Goal: Information Seeking & Learning: Learn about a topic

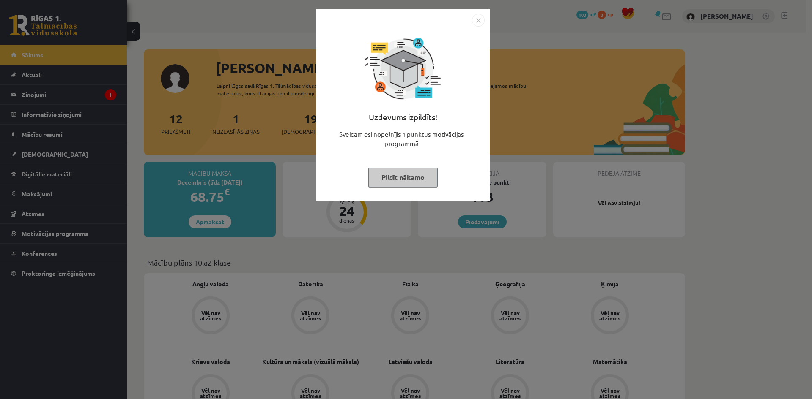
click at [412, 173] on button "Pildīt nākamo" at bounding box center [402, 177] width 69 height 19
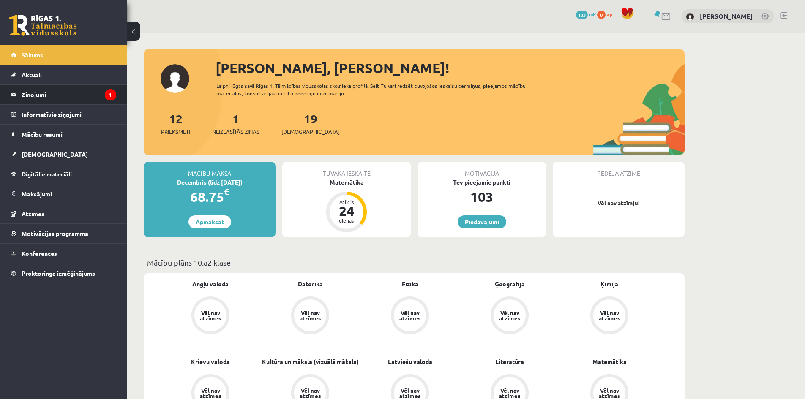
click at [66, 94] on legend "Ziņojumi 1" at bounding box center [69, 94] width 95 height 19
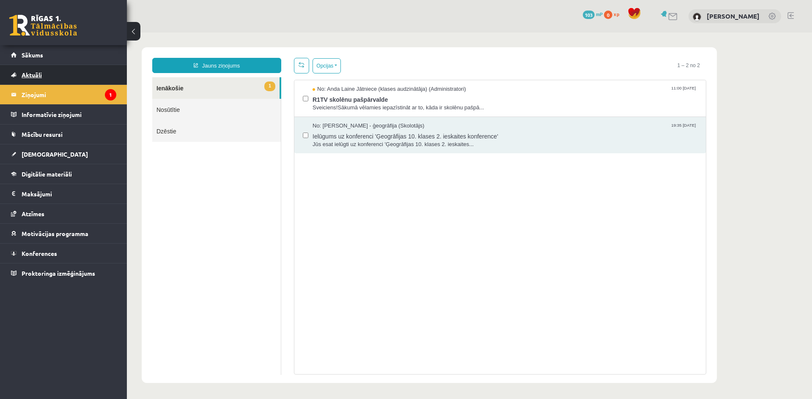
click at [85, 79] on link "Aktuāli" at bounding box center [63, 74] width 105 height 19
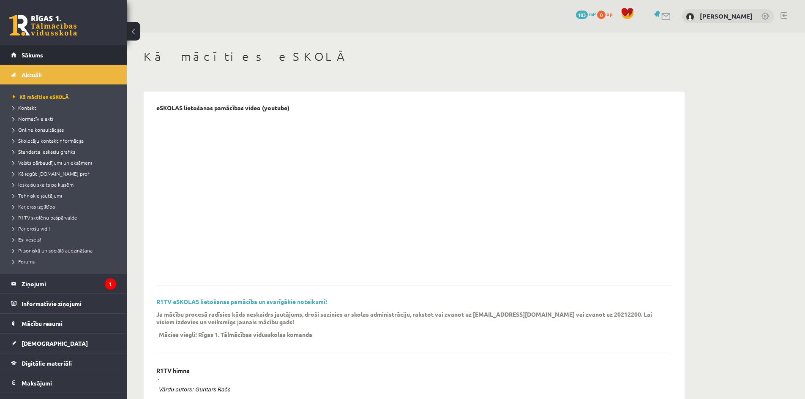
click at [67, 57] on link "Sākums" at bounding box center [63, 54] width 105 height 19
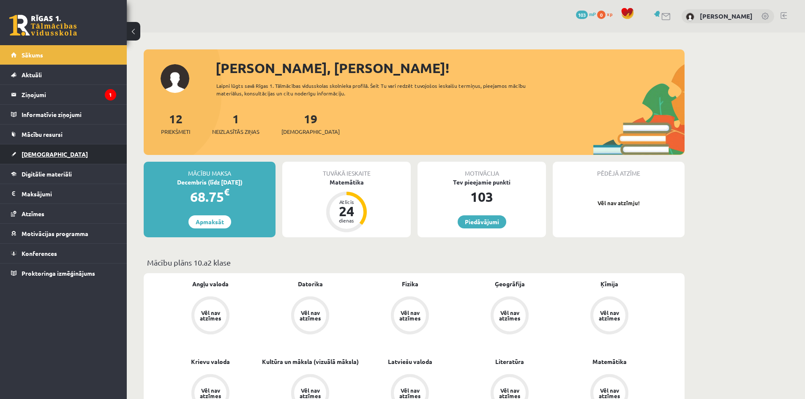
click at [58, 156] on link "[DEMOGRAPHIC_DATA]" at bounding box center [63, 154] width 105 height 19
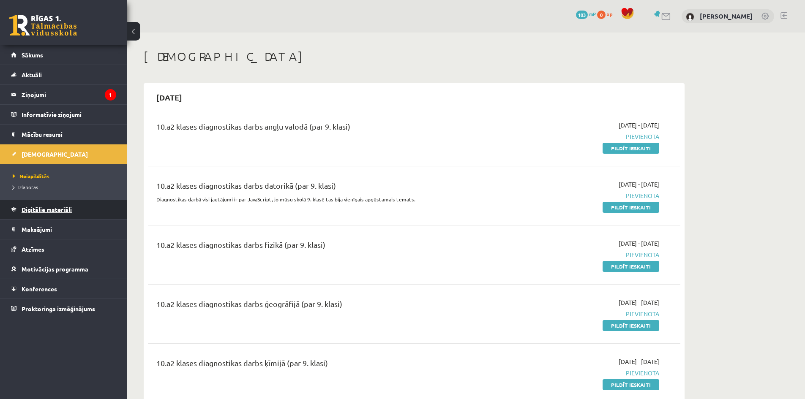
click at [57, 206] on link "Digitālie materiāli" at bounding box center [63, 209] width 105 height 19
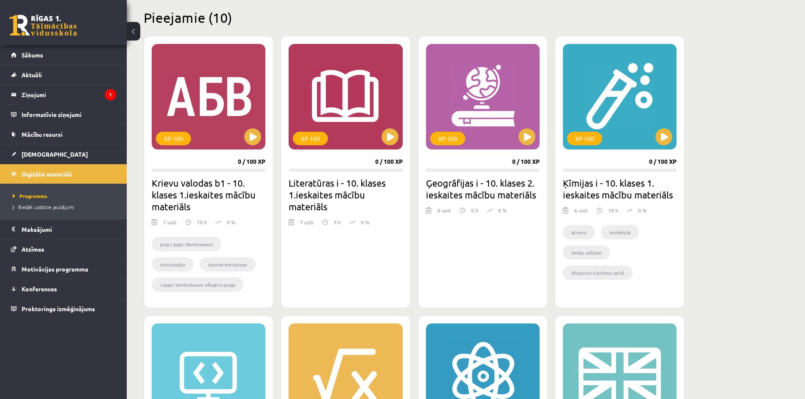
scroll to position [211, 0]
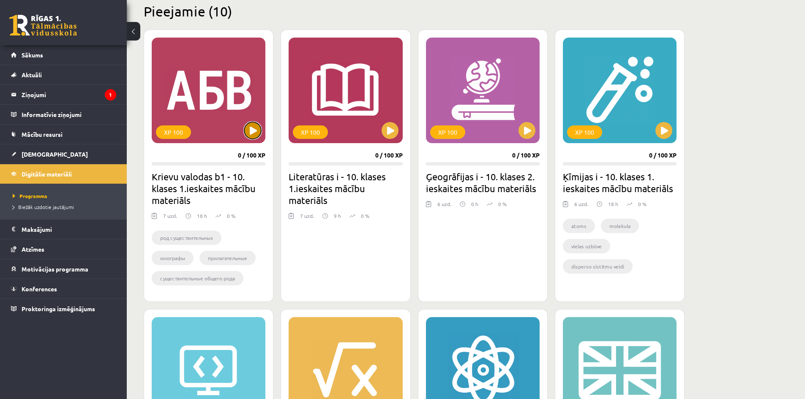
click at [251, 132] on button at bounding box center [252, 130] width 17 height 17
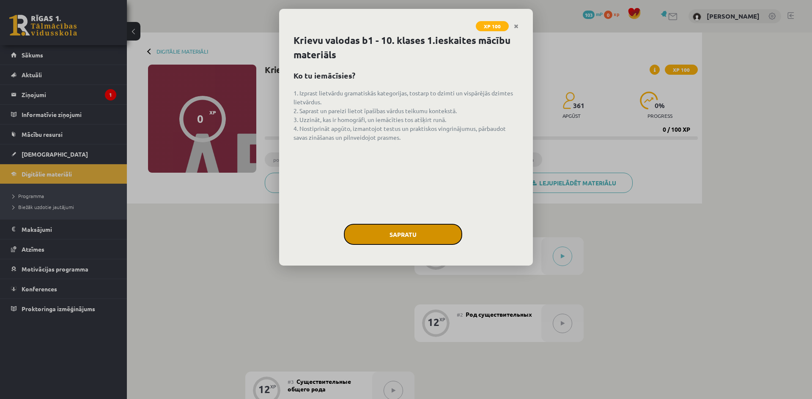
click at [433, 226] on button "Sapratu" at bounding box center [403, 234] width 118 height 21
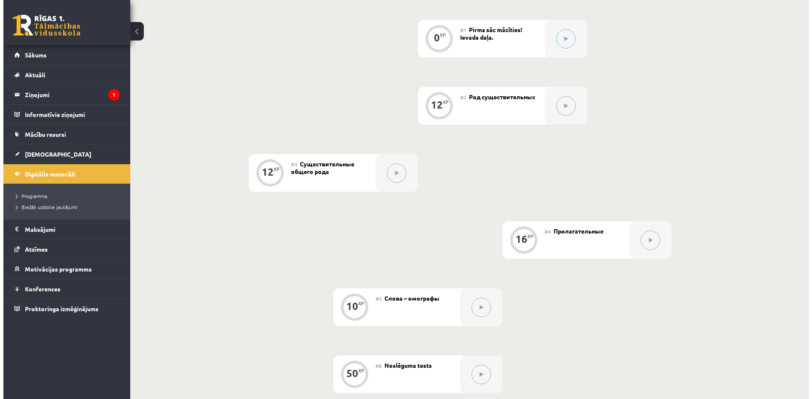
scroll to position [85, 0]
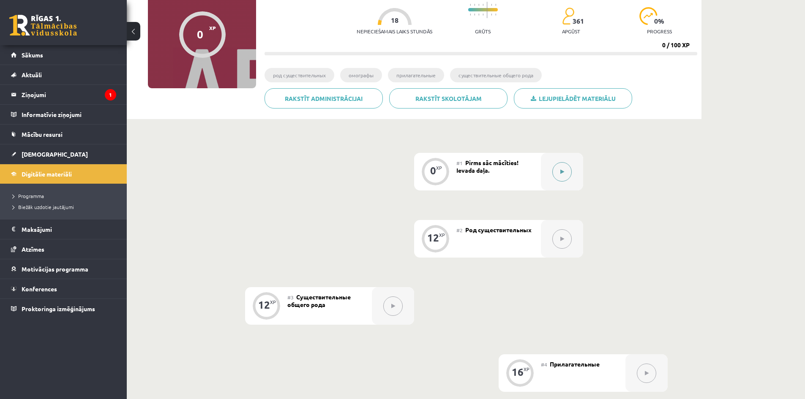
click at [563, 170] on icon at bounding box center [562, 171] width 4 height 5
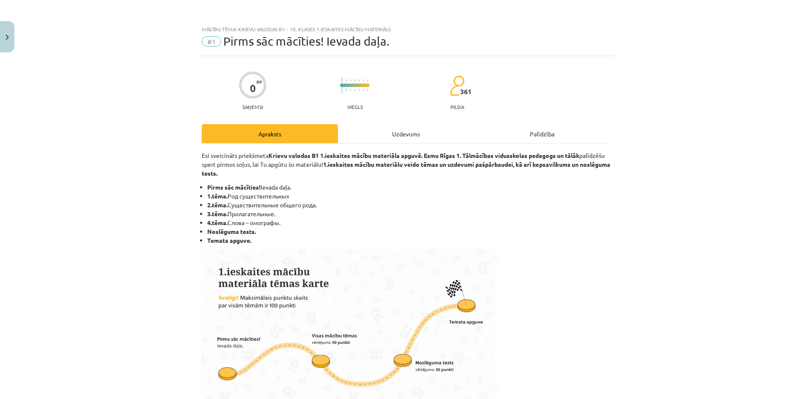
click at [409, 134] on div "Uzdevums" at bounding box center [406, 133] width 136 height 19
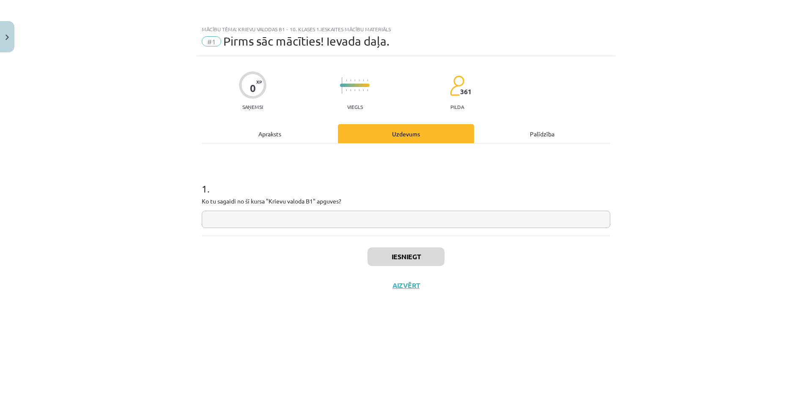
click at [292, 139] on div "Apraksts" at bounding box center [270, 133] width 136 height 19
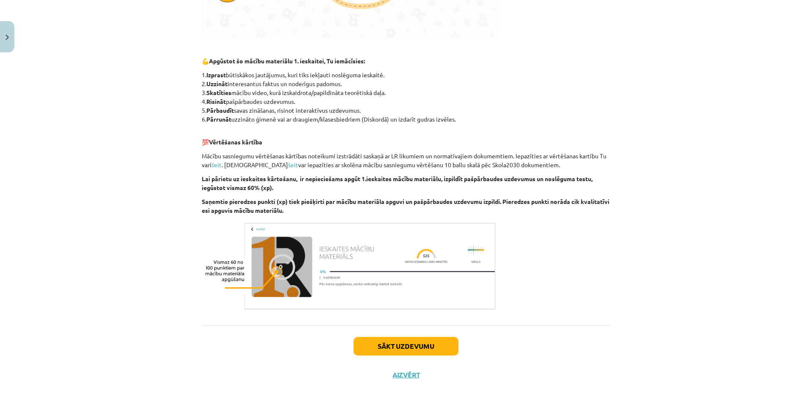
scroll to position [390, 0]
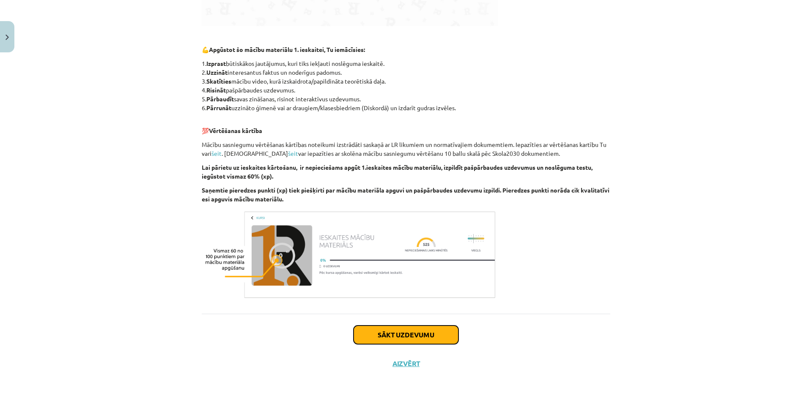
click at [396, 333] on button "Sākt uzdevumu" at bounding box center [405, 335] width 105 height 19
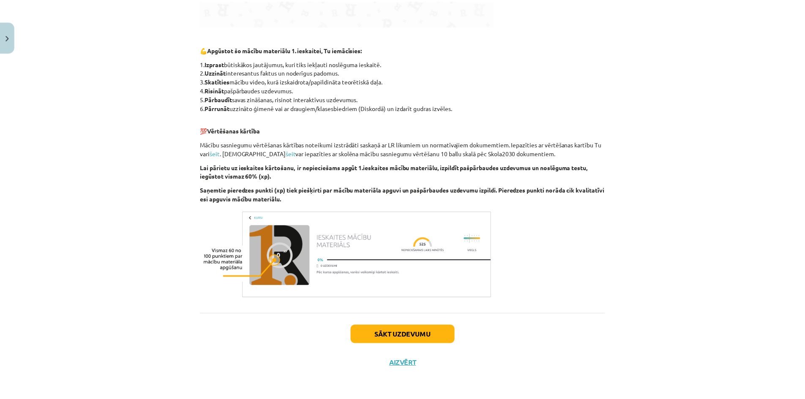
scroll to position [0, 0]
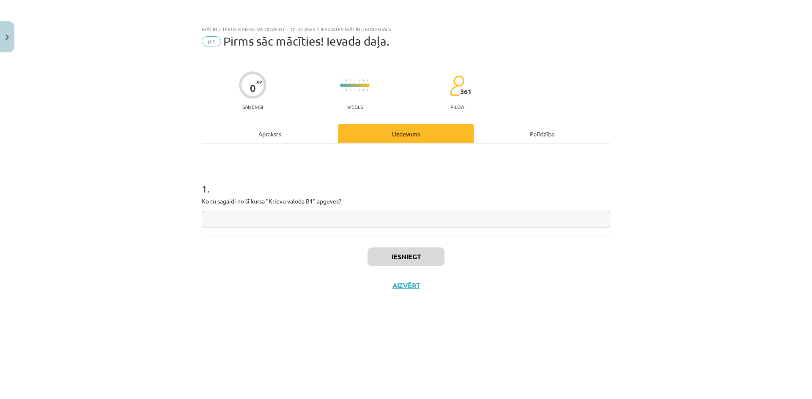
click at [236, 217] on input "text" at bounding box center [406, 219] width 408 height 17
click at [10, 32] on button "Close" at bounding box center [7, 36] width 14 height 31
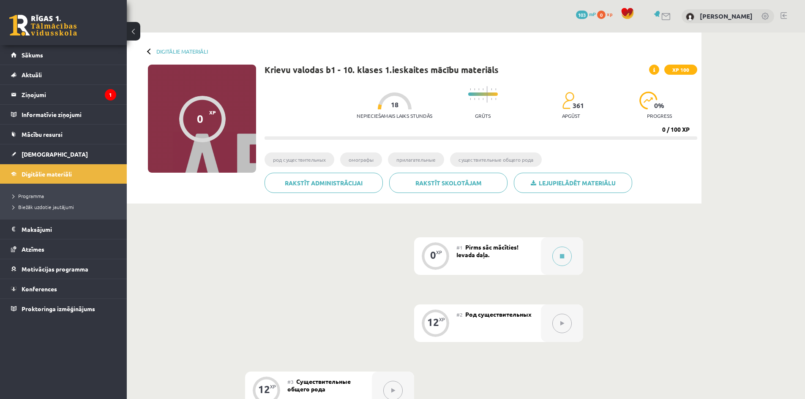
click at [149, 50] on div at bounding box center [150, 51] width 6 height 6
click at [166, 50] on link "Digitālie materiāli" at bounding box center [182, 51] width 52 height 6
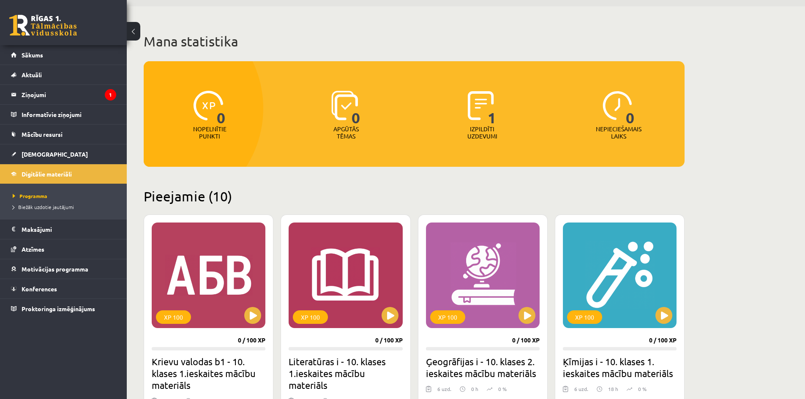
scroll to position [127, 0]
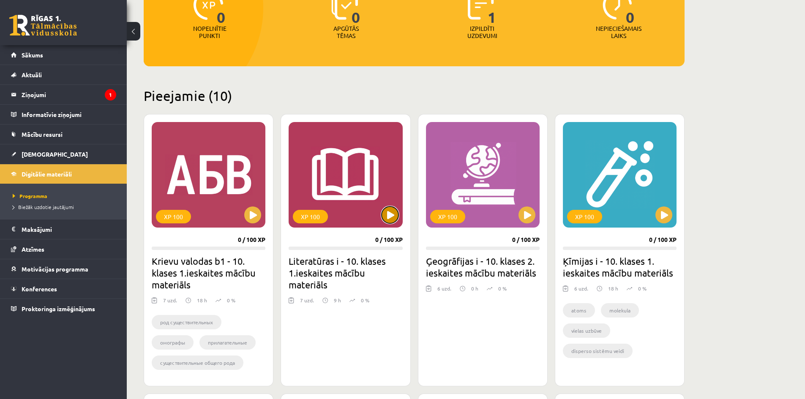
click at [389, 210] on button at bounding box center [390, 215] width 17 height 17
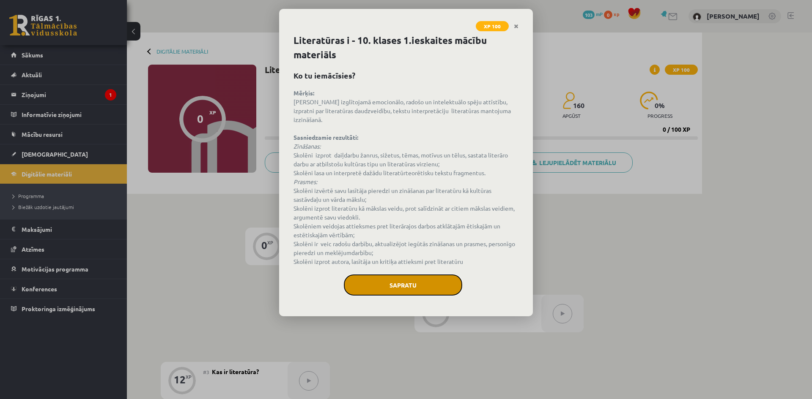
click at [396, 275] on button "Sapratu" at bounding box center [403, 285] width 118 height 21
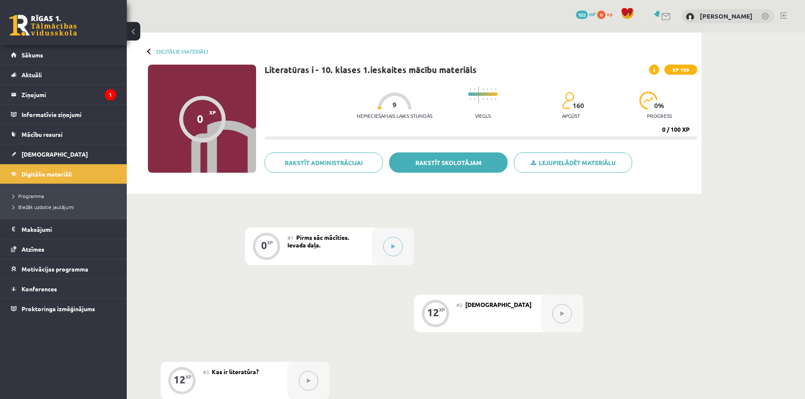
click at [445, 155] on link "Rakstīt skolotājam" at bounding box center [448, 163] width 118 height 20
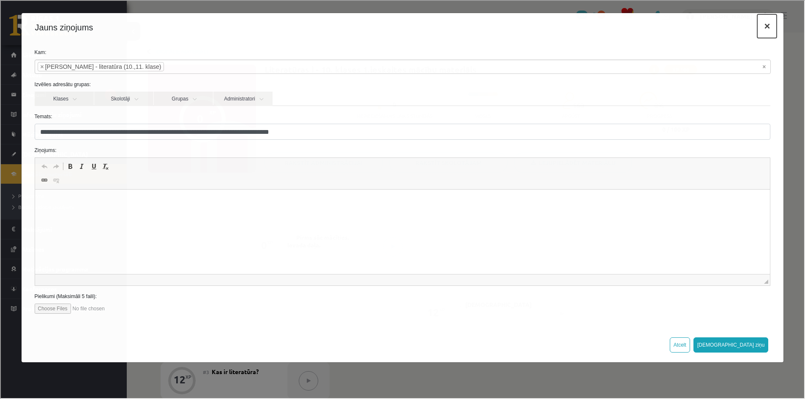
click at [765, 32] on button "×" at bounding box center [766, 26] width 19 height 24
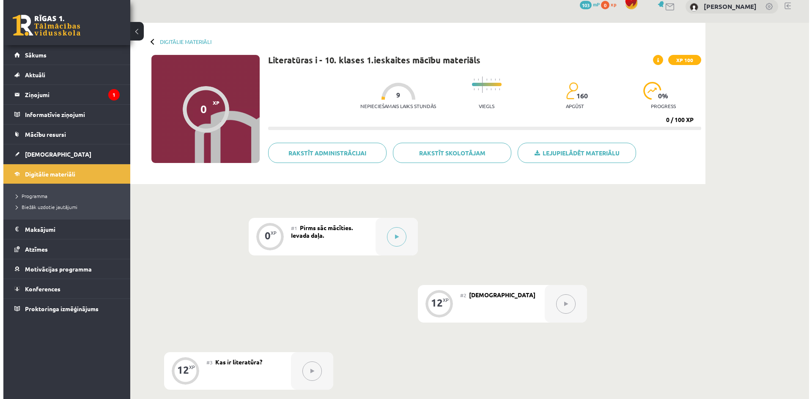
scroll to position [42, 0]
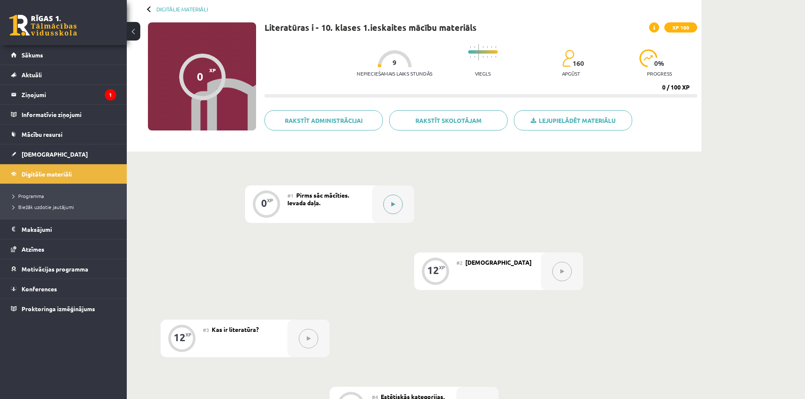
click at [387, 201] on button at bounding box center [392, 204] width 19 height 19
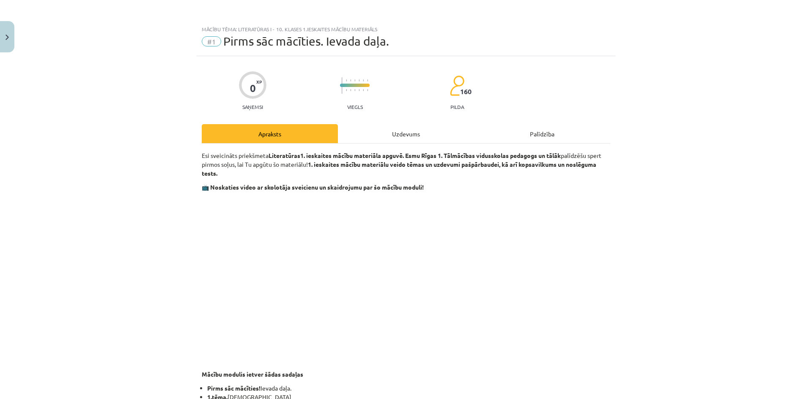
click at [408, 136] on div "Uzdevums" at bounding box center [406, 133] width 136 height 19
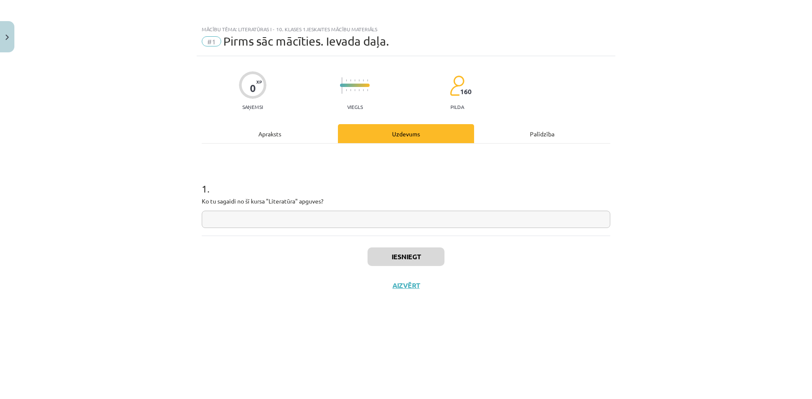
click at [260, 122] on div "0 XP Saņemsi Viegls 160 pilda Apraksts Uzdevums Palīdzība 1 . Ko tu sagaidi no …" at bounding box center [406, 217] width 418 height 322
click at [262, 131] on div "Apraksts" at bounding box center [270, 133] width 136 height 19
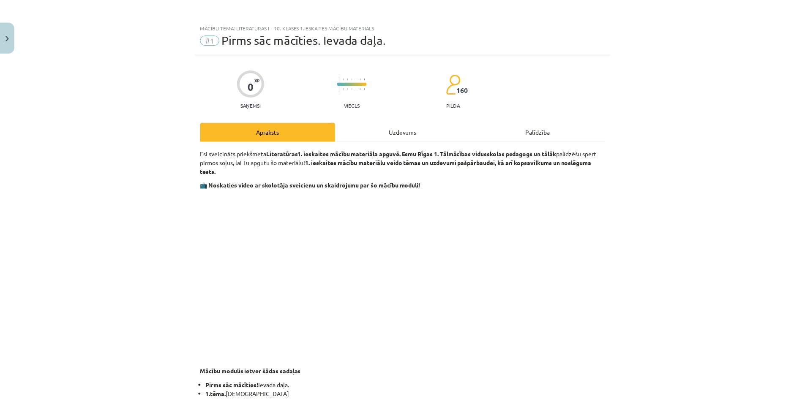
scroll to position [0, 0]
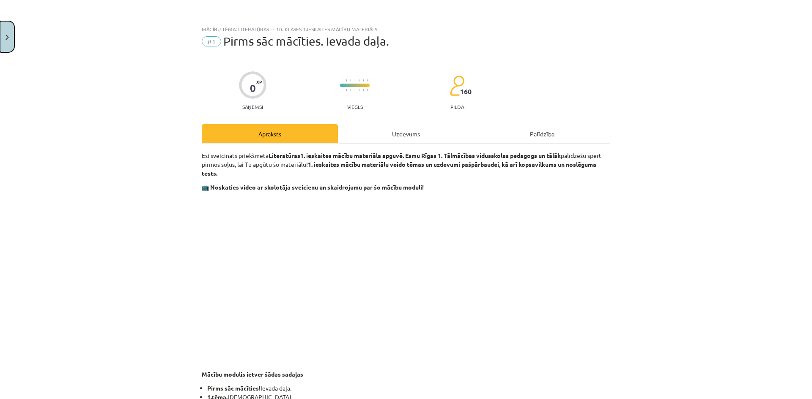
click at [3, 37] on button "Close" at bounding box center [7, 36] width 14 height 31
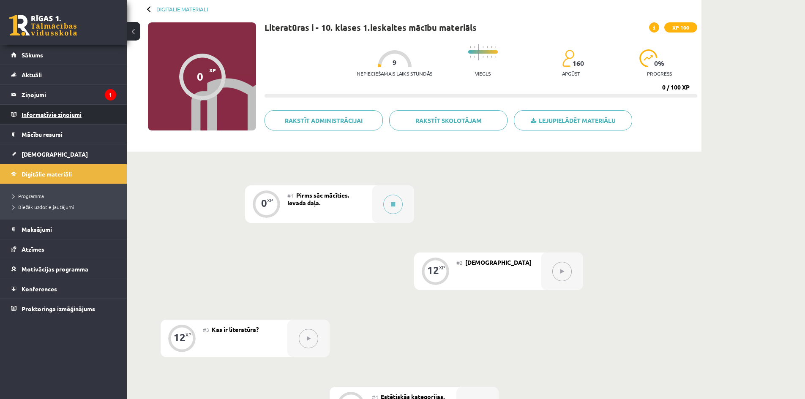
click at [44, 115] on legend "Informatīvie ziņojumi 0" at bounding box center [69, 114] width 95 height 19
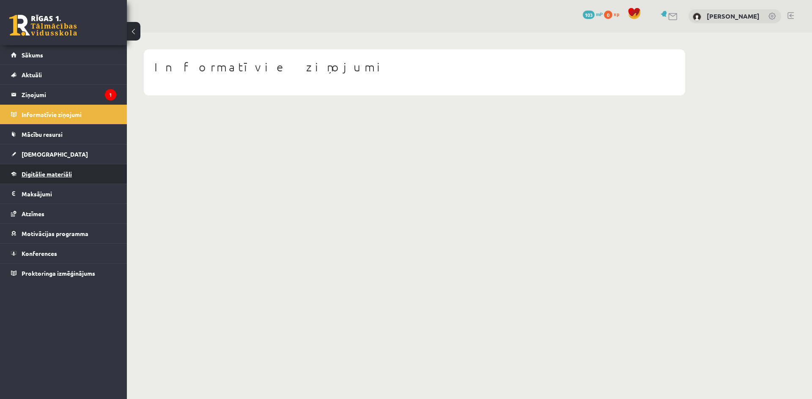
click at [47, 178] on link "Digitālie materiāli" at bounding box center [63, 173] width 105 height 19
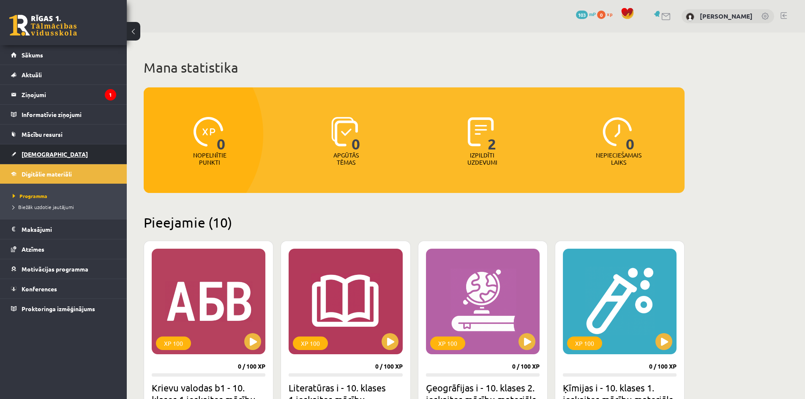
click at [61, 153] on link "[DEMOGRAPHIC_DATA]" at bounding box center [63, 154] width 105 height 19
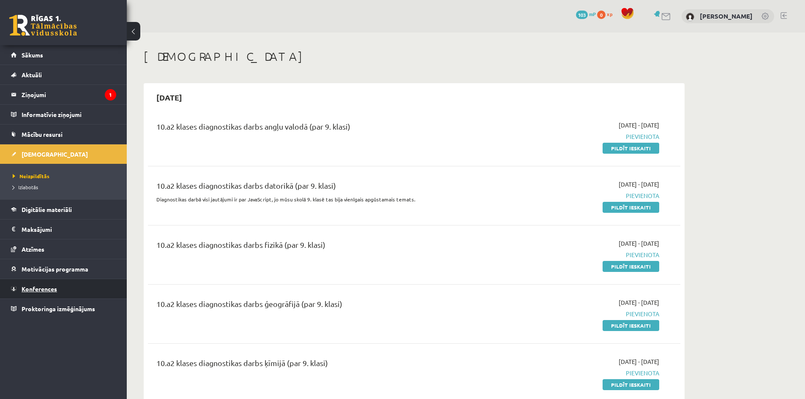
click at [66, 286] on link "Konferences" at bounding box center [63, 288] width 105 height 19
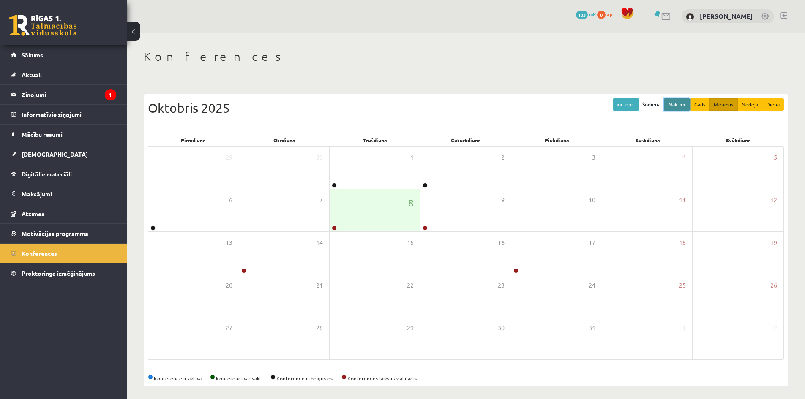
click at [682, 106] on button "Nāk. >>" at bounding box center [677, 104] width 26 height 12
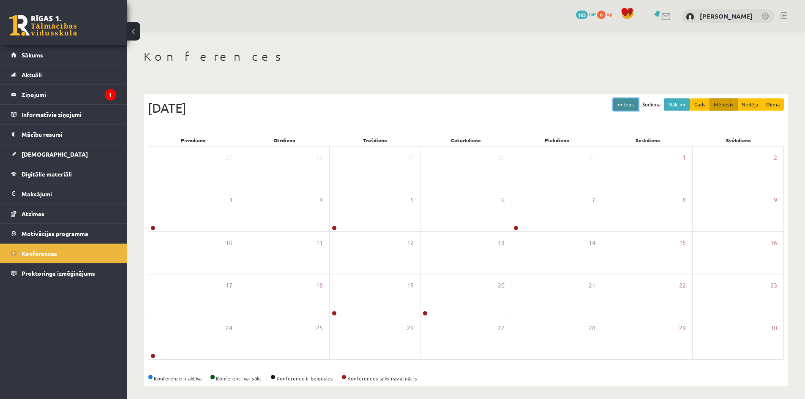
click at [635, 104] on button "<< Iepr." at bounding box center [626, 104] width 26 height 12
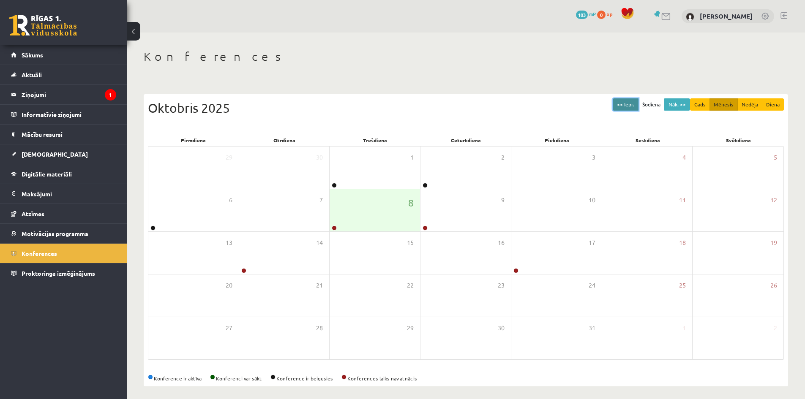
click at [633, 104] on button "<< Iepr." at bounding box center [626, 104] width 26 height 12
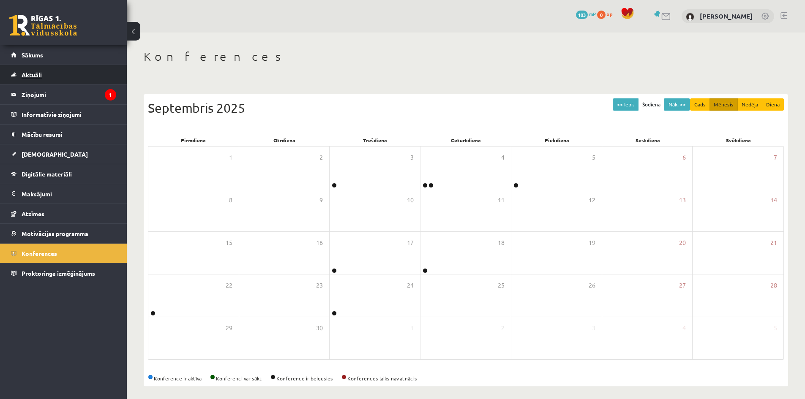
click at [41, 78] on link "Aktuāli" at bounding box center [63, 74] width 105 height 19
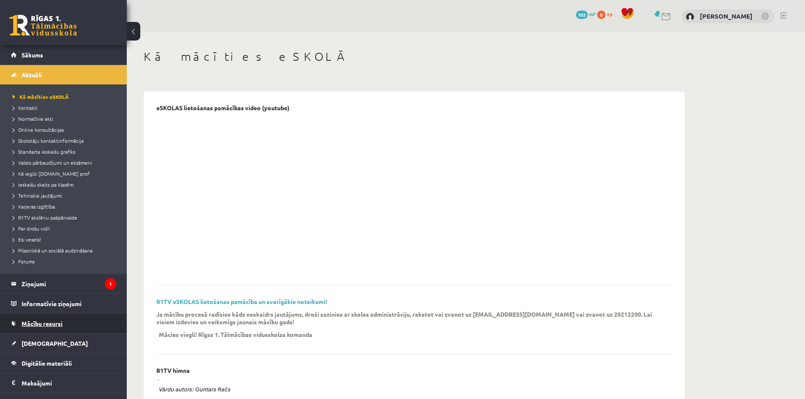
click at [68, 324] on link "Mācību resursi" at bounding box center [63, 323] width 105 height 19
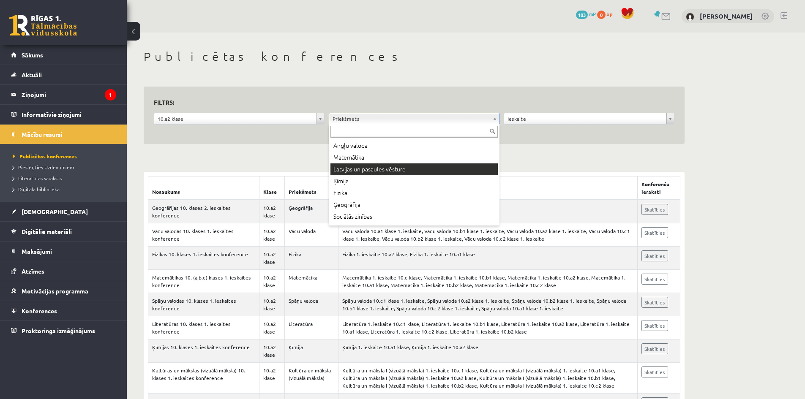
scroll to position [85, 0]
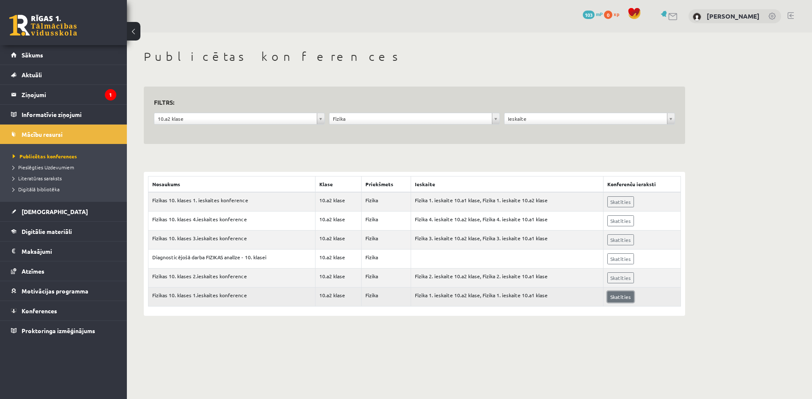
click at [628, 300] on link "Skatīties" at bounding box center [620, 297] width 27 height 11
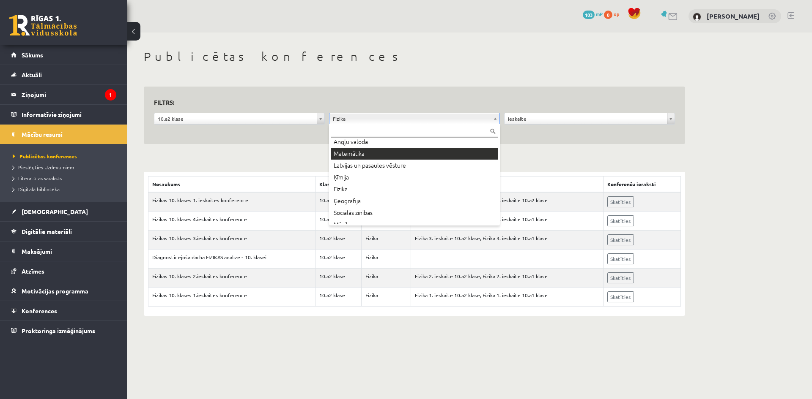
scroll to position [66, 0]
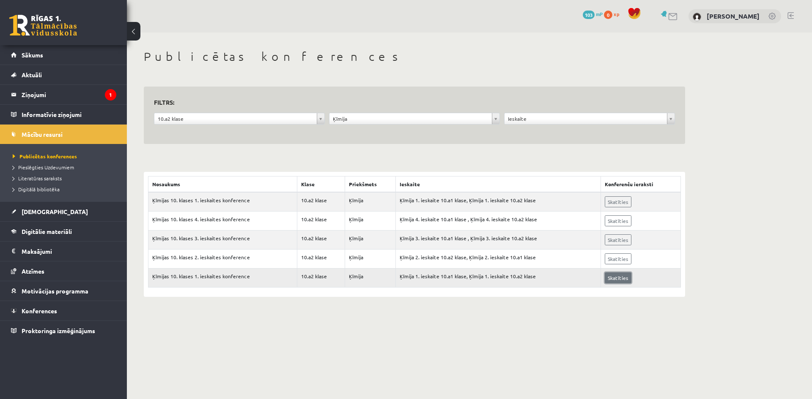
click at [620, 279] on link "Skatīties" at bounding box center [617, 278] width 27 height 11
